Goal: Task Accomplishment & Management: Manage account settings

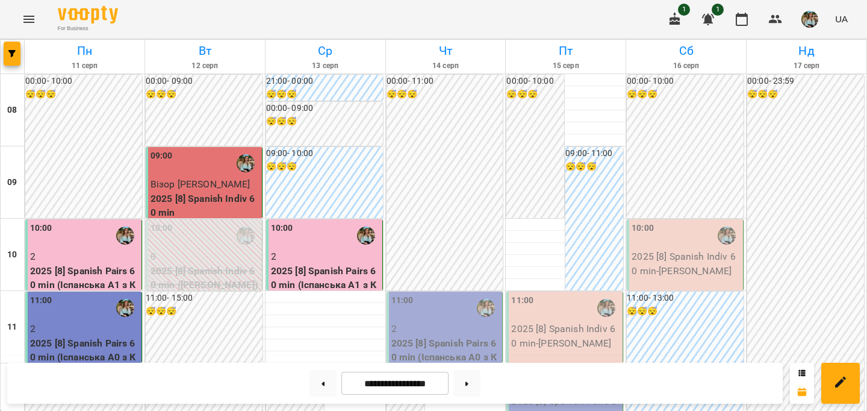
scroll to position [135, 0]
click at [421, 322] on p "2" at bounding box center [445, 329] width 109 height 14
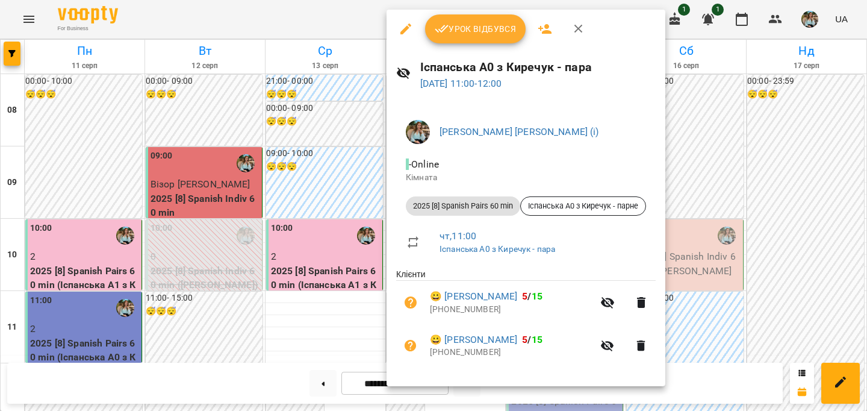
click at [461, 34] on span "Урок відбувся" at bounding box center [476, 29] width 82 height 14
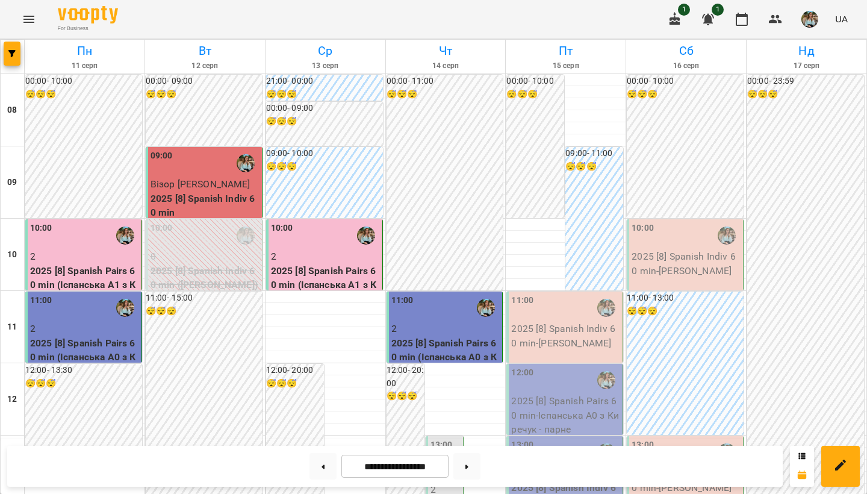
click at [811, 17] on img "button" at bounding box center [810, 19] width 17 height 17
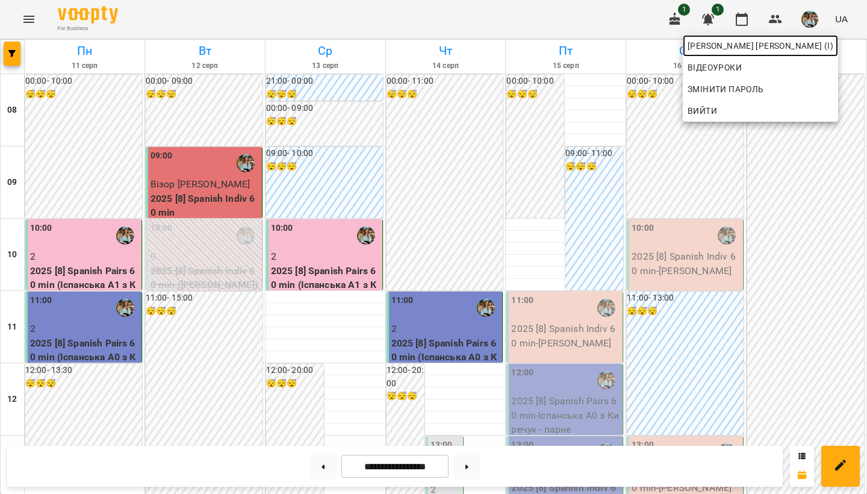
click at [762, 46] on span "[PERSON_NAME] [PERSON_NAME] (і)" at bounding box center [761, 46] width 146 height 14
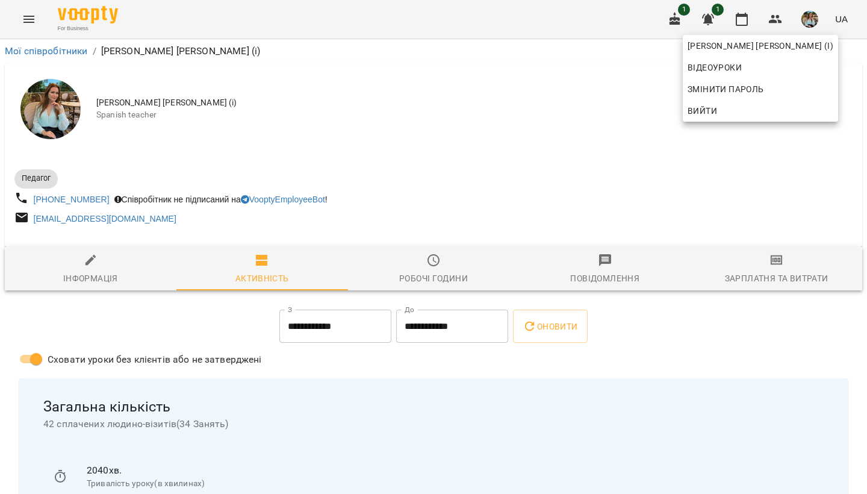
click at [461, 151] on div at bounding box center [433, 247] width 867 height 494
